Goal: Task Accomplishment & Management: Use online tool/utility

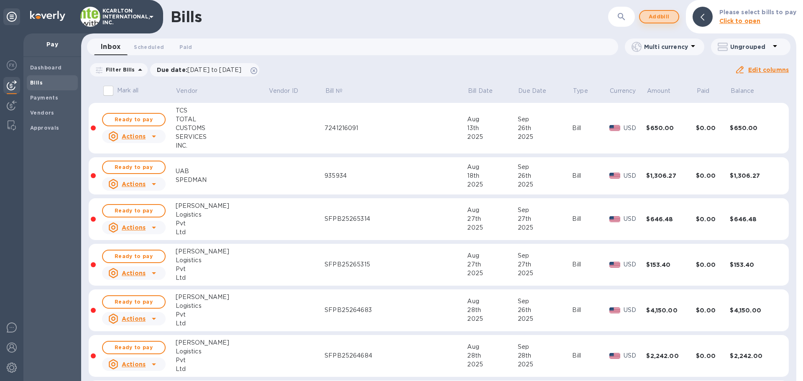
click at [659, 17] on span "Add bill" at bounding box center [659, 17] width 25 height 10
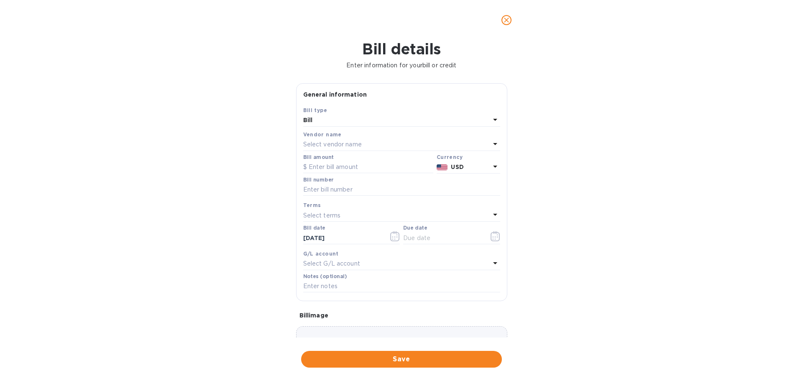
click at [328, 143] on p "Select vendor name" at bounding box center [332, 144] width 59 height 9
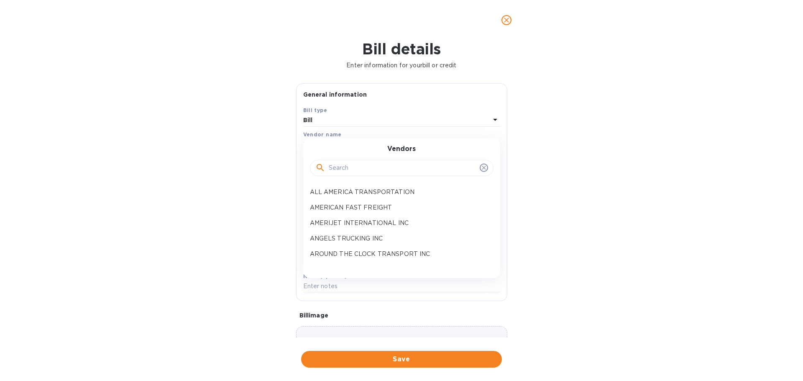
click at [334, 168] on input "text" at bounding box center [403, 168] width 148 height 13
type input "MACROS"
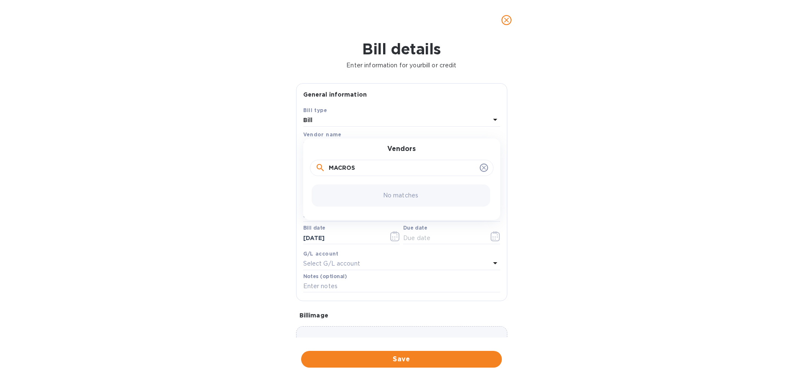
click at [264, 212] on div "Bill details Enter information for your bill or credit General information Save…" at bounding box center [401, 210] width 803 height 341
click at [326, 144] on p "Select vendor name" at bounding box center [332, 144] width 59 height 9
click at [342, 171] on input "text" at bounding box center [403, 168] width 148 height 13
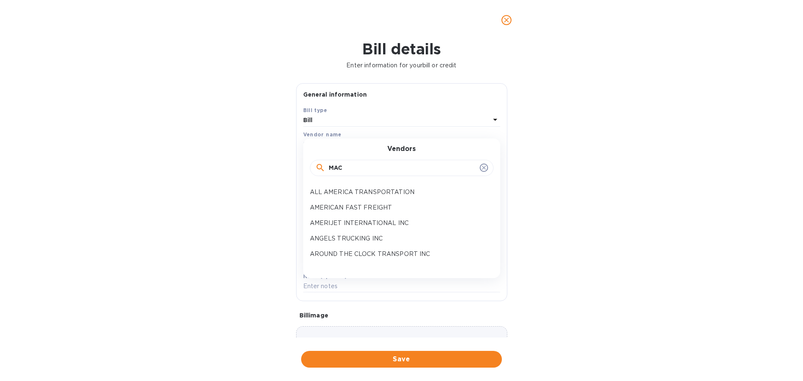
type input "MAC"
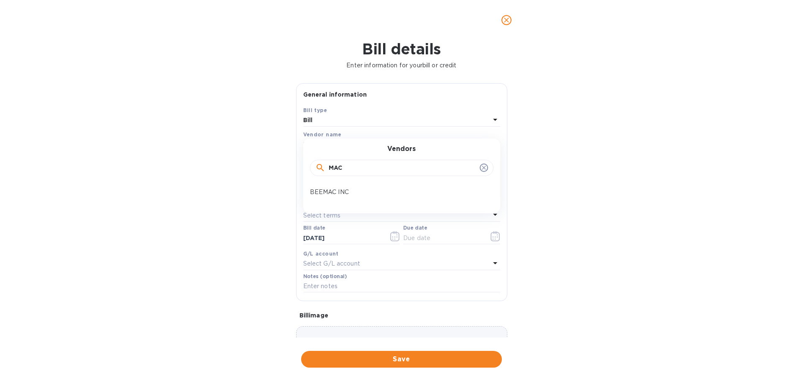
click at [227, 187] on div "Bill details Enter information for your bill or credit General information Save…" at bounding box center [401, 210] width 803 height 341
